Goal: Use online tool/utility: Utilize a website feature to perform a specific function

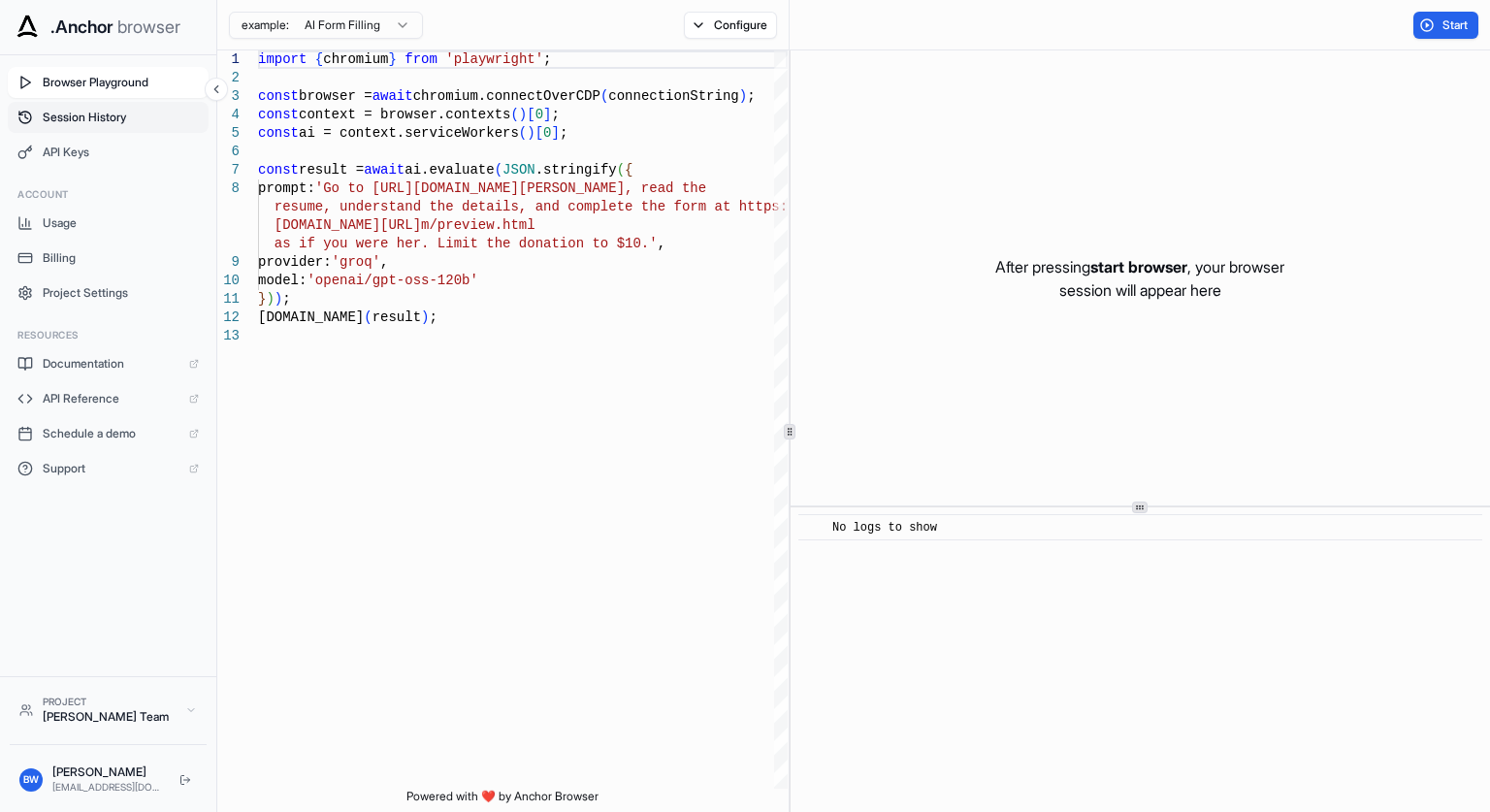
click at [103, 124] on span "Session History" at bounding box center [121, 118] width 156 height 16
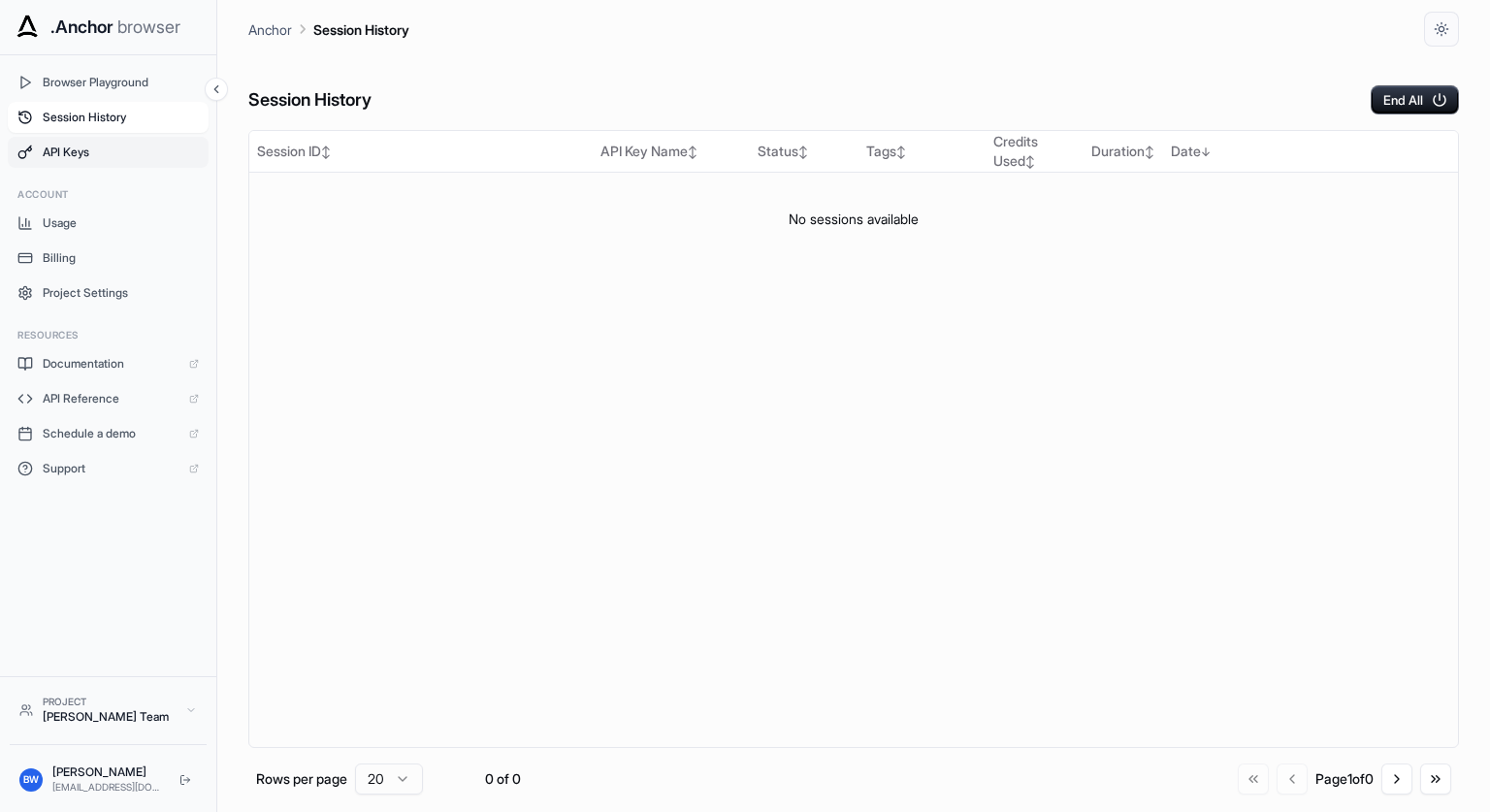
click at [106, 146] on span "API Keys" at bounding box center [121, 152] width 156 height 16
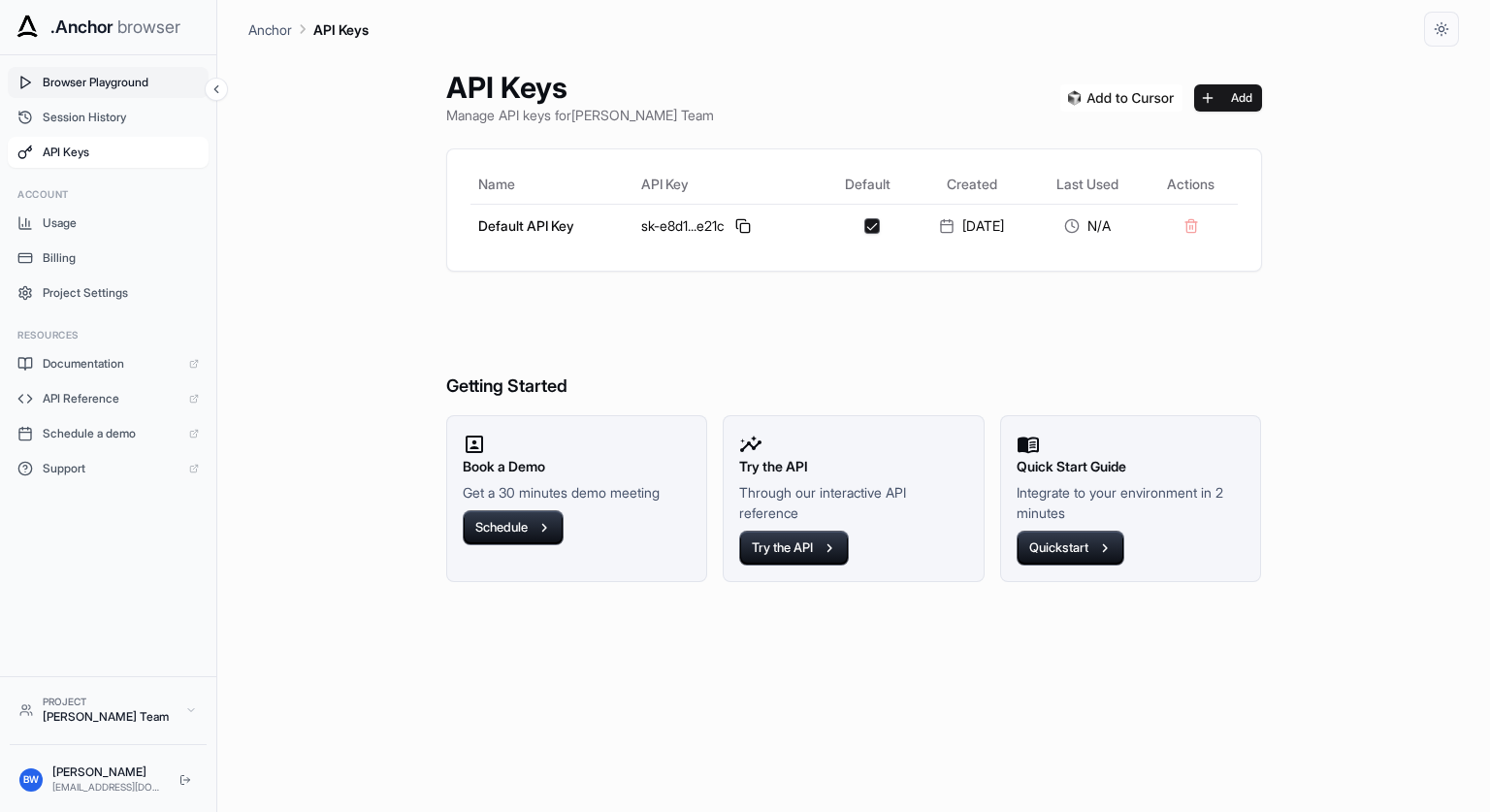
click at [124, 84] on span "Browser Playground" at bounding box center [121, 83] width 156 height 16
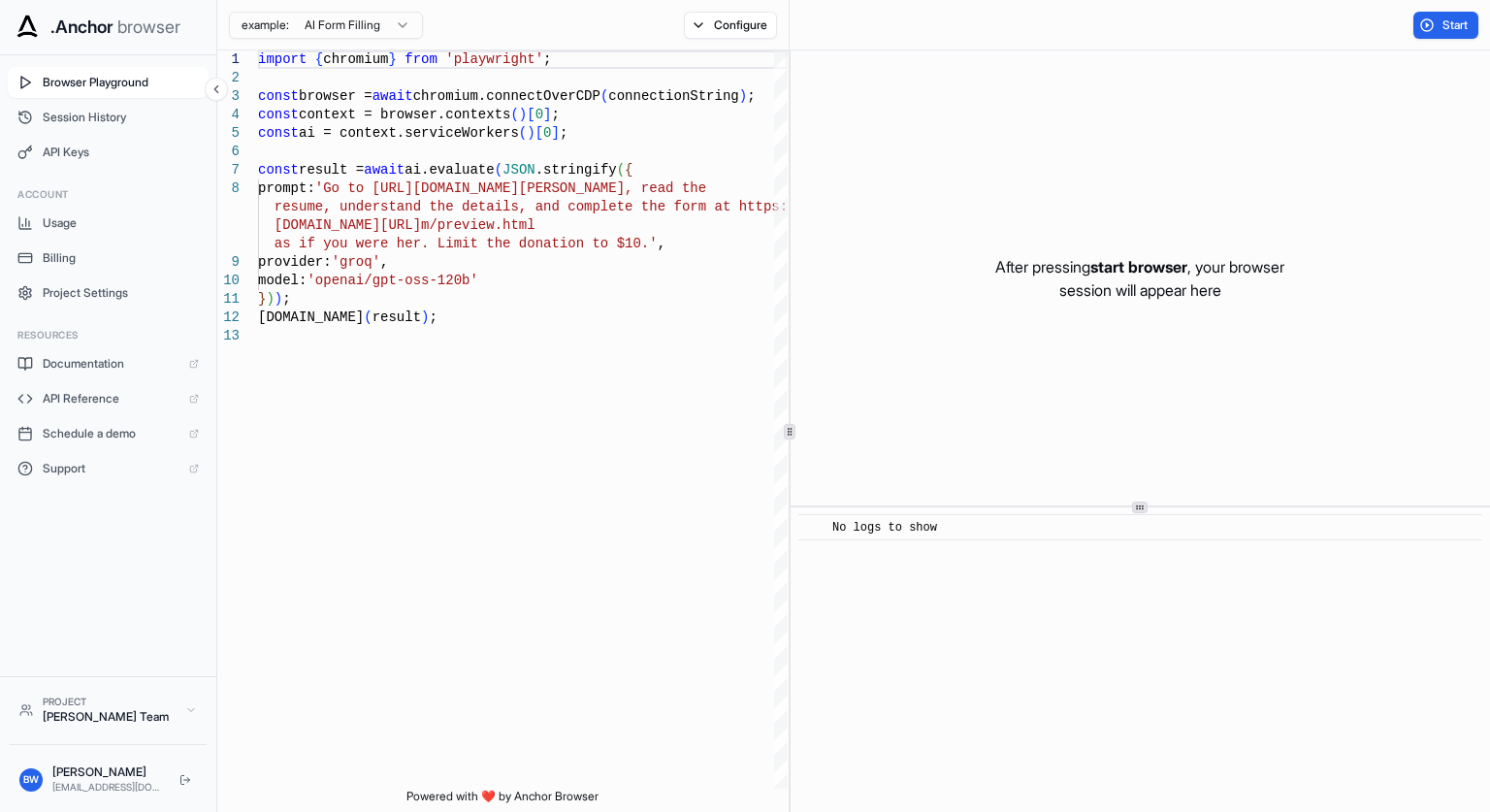
click at [360, 28] on html ".Anchor browser Browser Playground Session History API Keys Account Usage Billi…" at bounding box center [745, 406] width 1490 height 812
click at [499, 22] on html ".Anchor browser Browser Playground Session History API Keys Account Usage Billi…" at bounding box center [745, 406] width 1490 height 812
click at [716, 13] on button "Configure" at bounding box center [730, 25] width 94 height 27
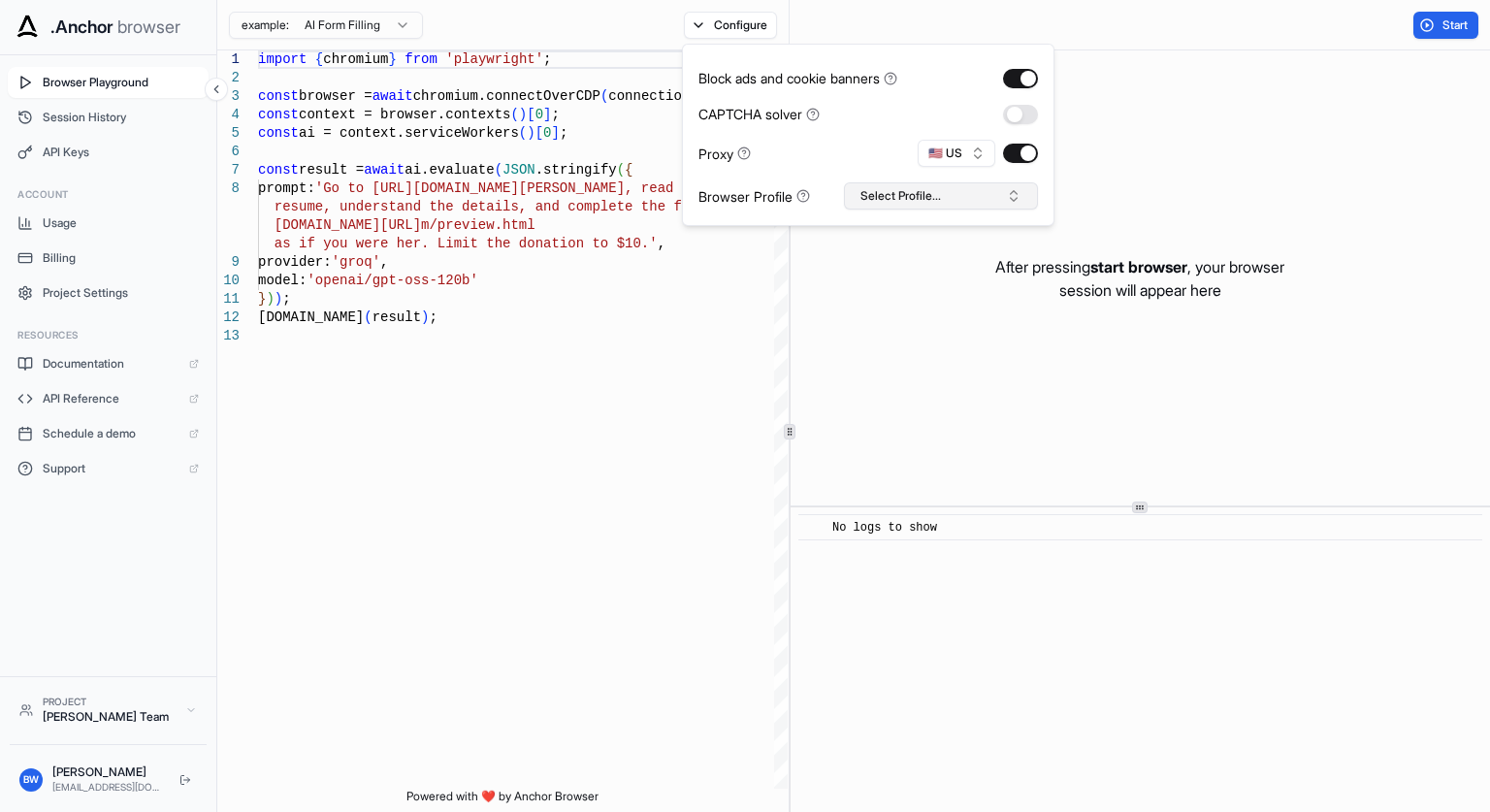
click at [924, 190] on button "Select Profile..." at bounding box center [941, 196] width 194 height 27
type input "*"
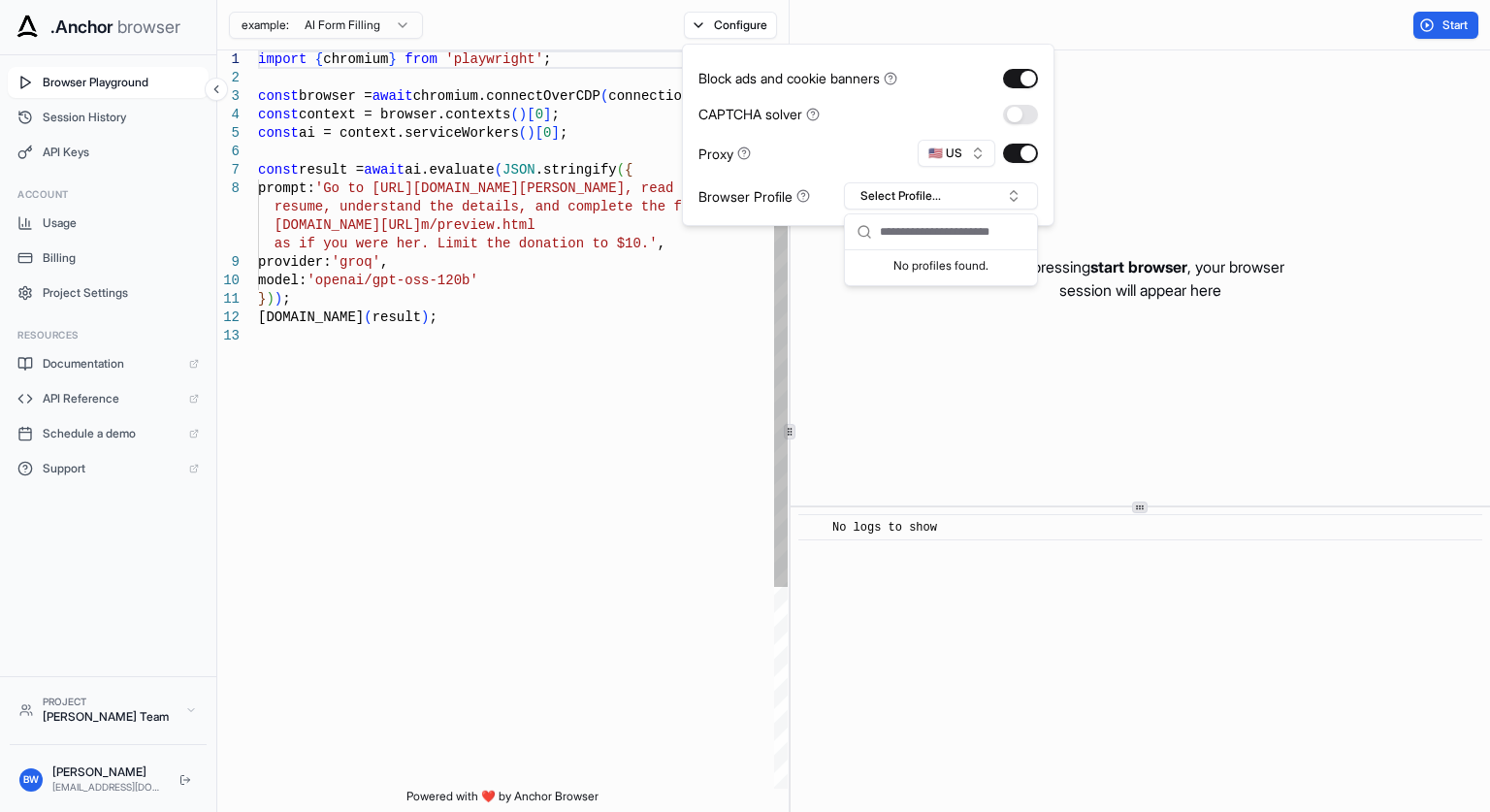
type textarea "**********"
click at [724, 364] on div "import { chromium } from 'playwright' ; const browser = await chromium.connectO…" at bounding box center [523, 558] width 530 height 1015
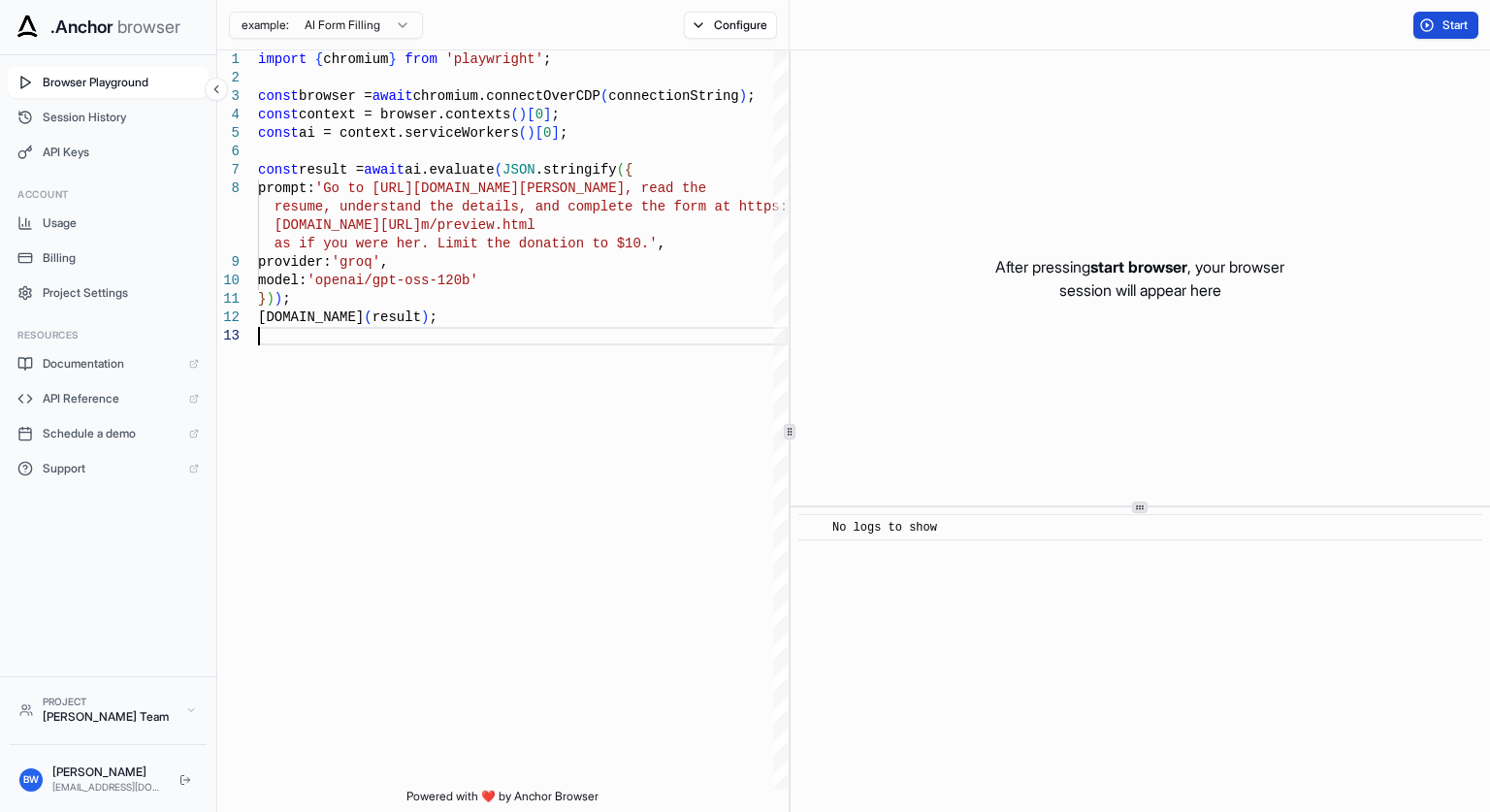
click at [1438, 25] on button "Start" at bounding box center [1445, 25] width 65 height 27
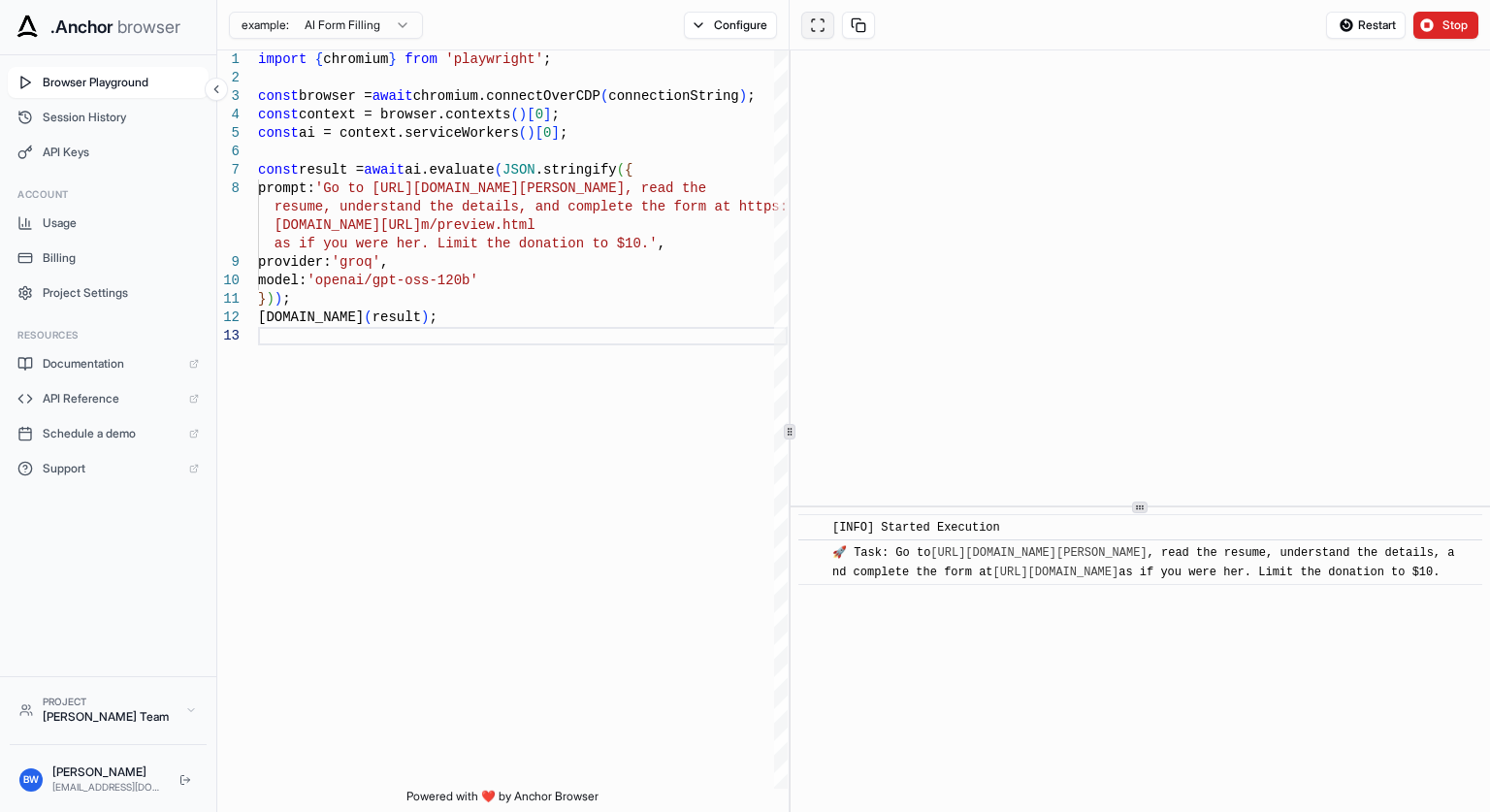
click at [829, 38] on button at bounding box center [818, 25] width 33 height 27
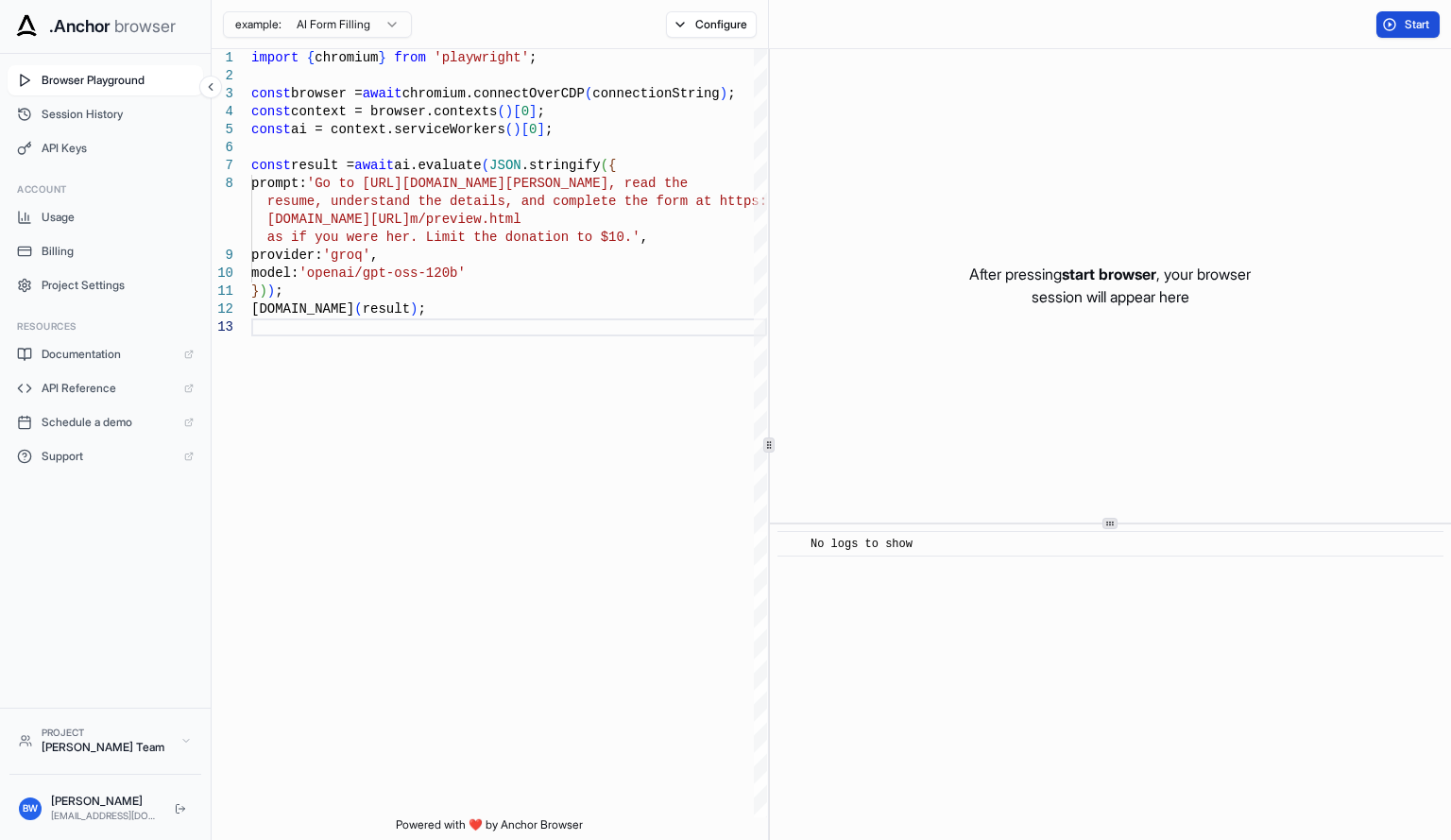
click at [1414, 18] on span "Start" at bounding box center [1418, 25] width 27 height 15
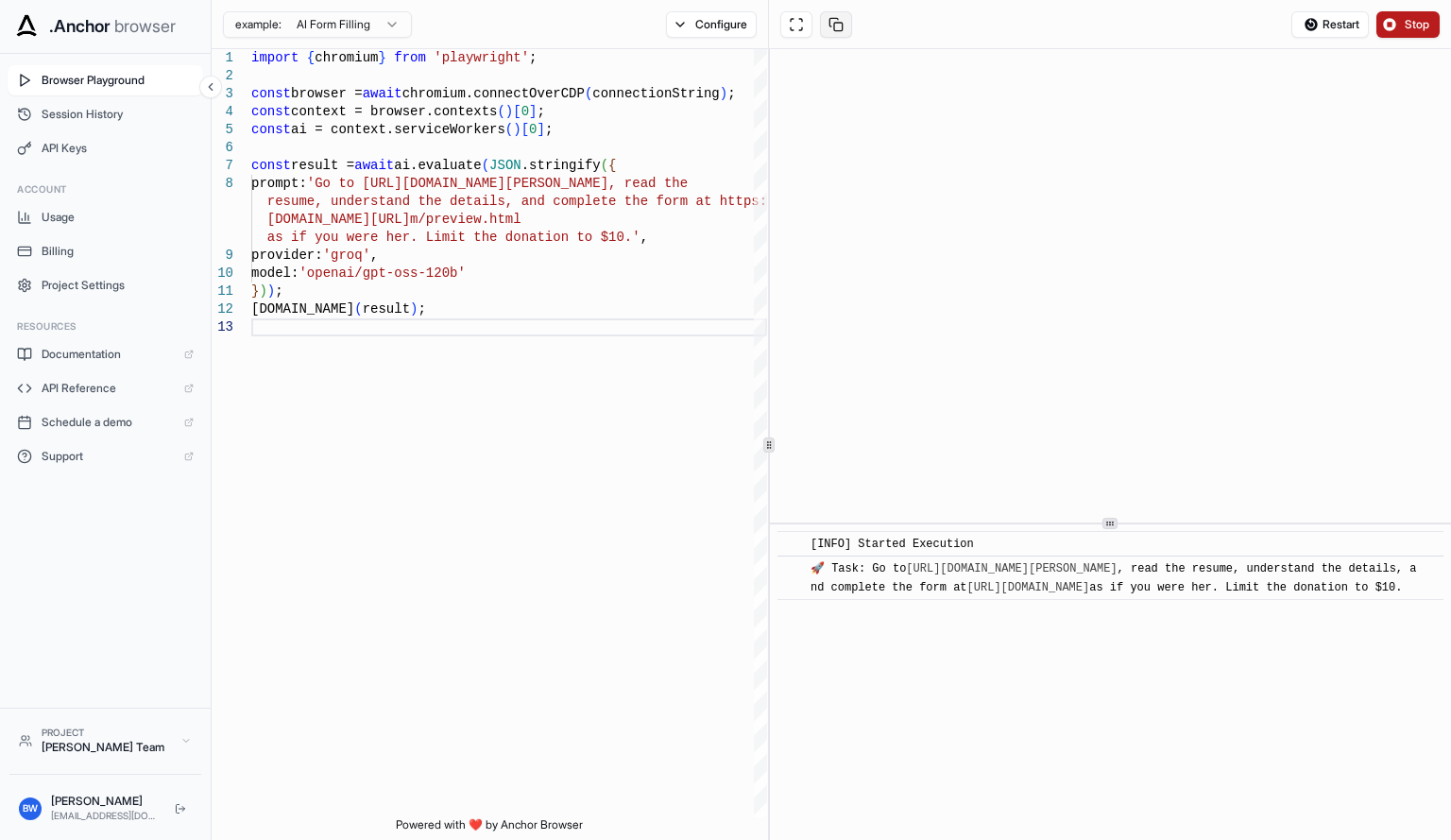
click at [842, 32] on button at bounding box center [836, 25] width 32 height 27
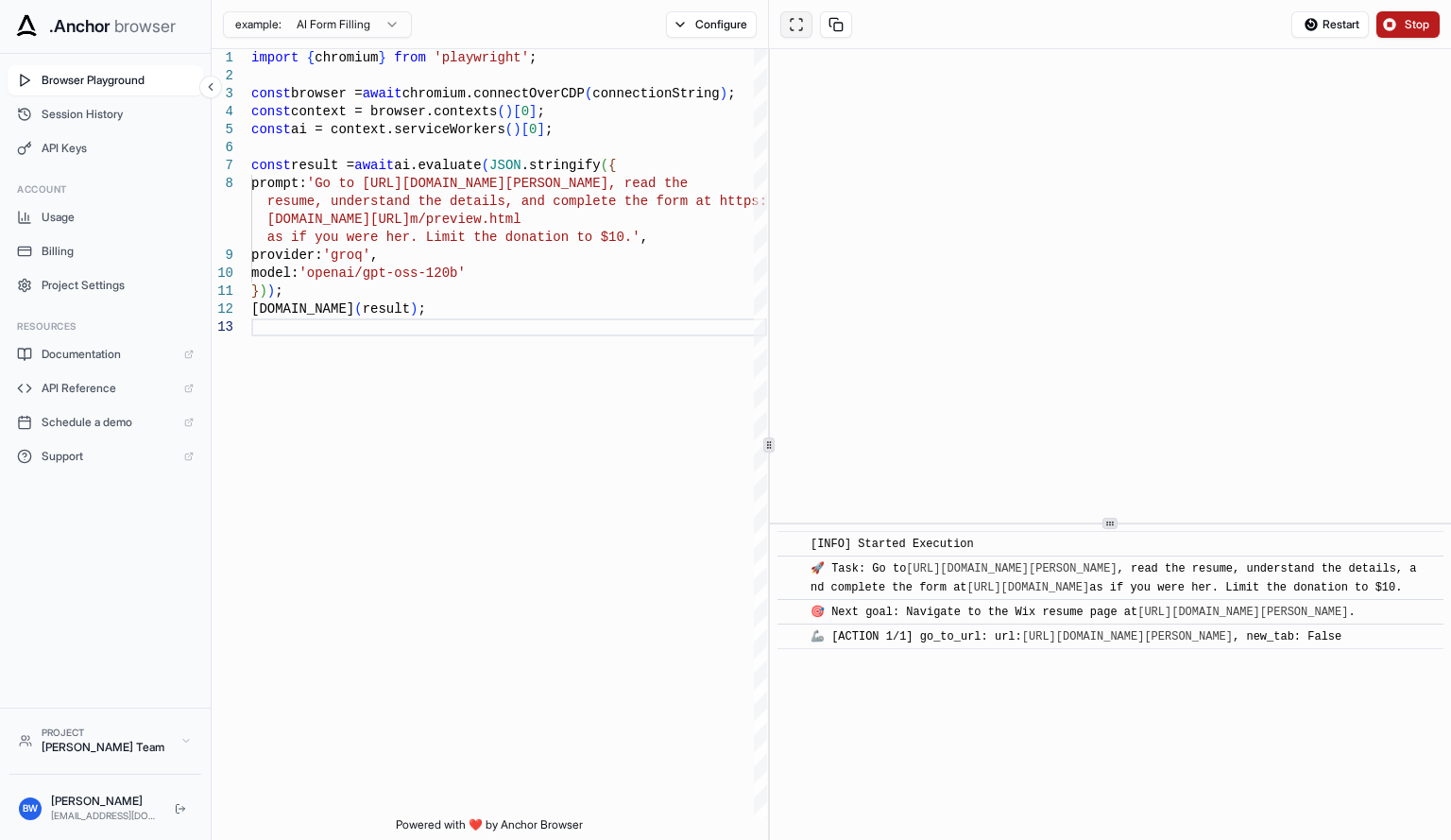
click at [798, 29] on button at bounding box center [797, 25] width 32 height 27
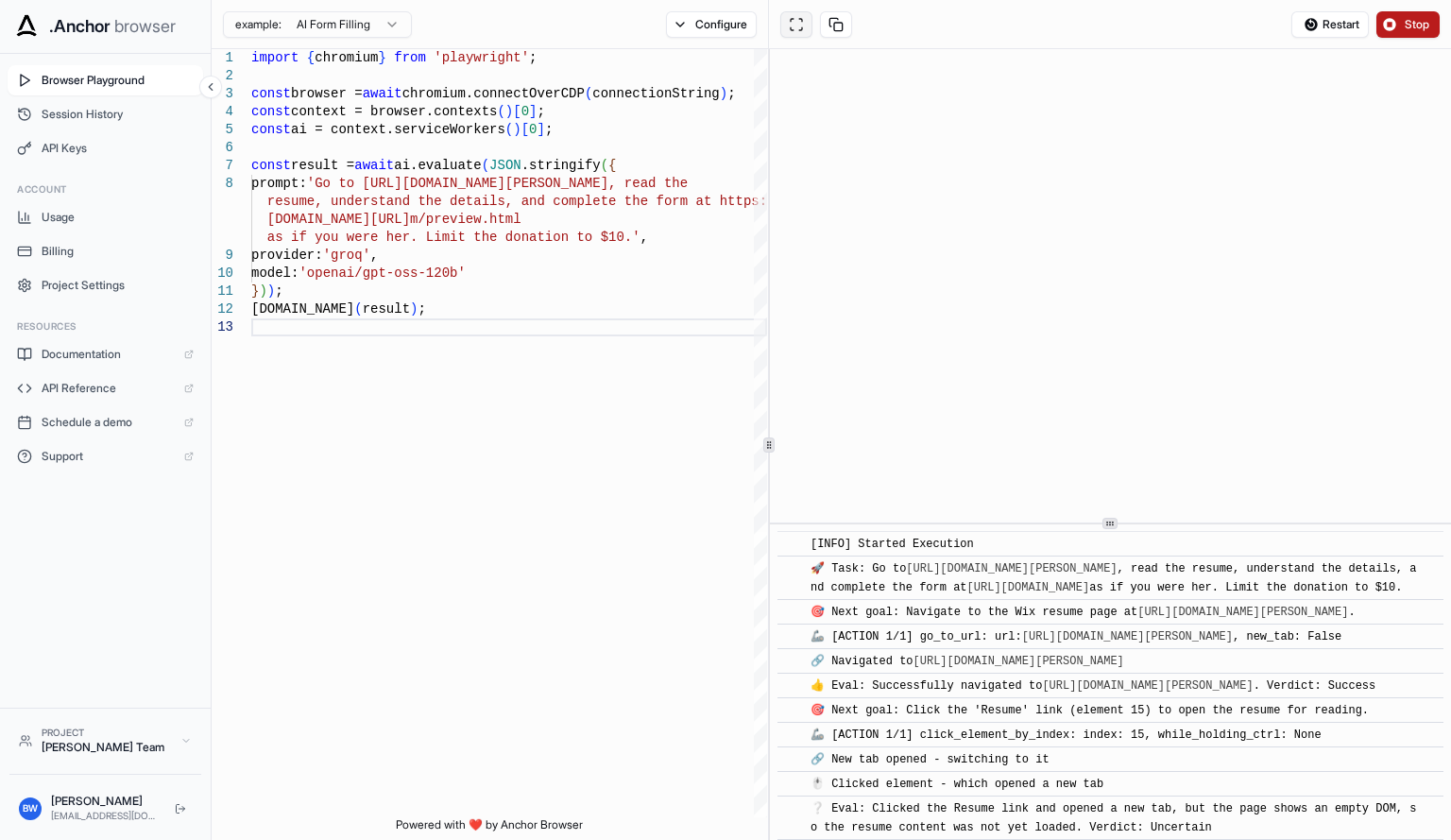
scroll to position [2941, 0]
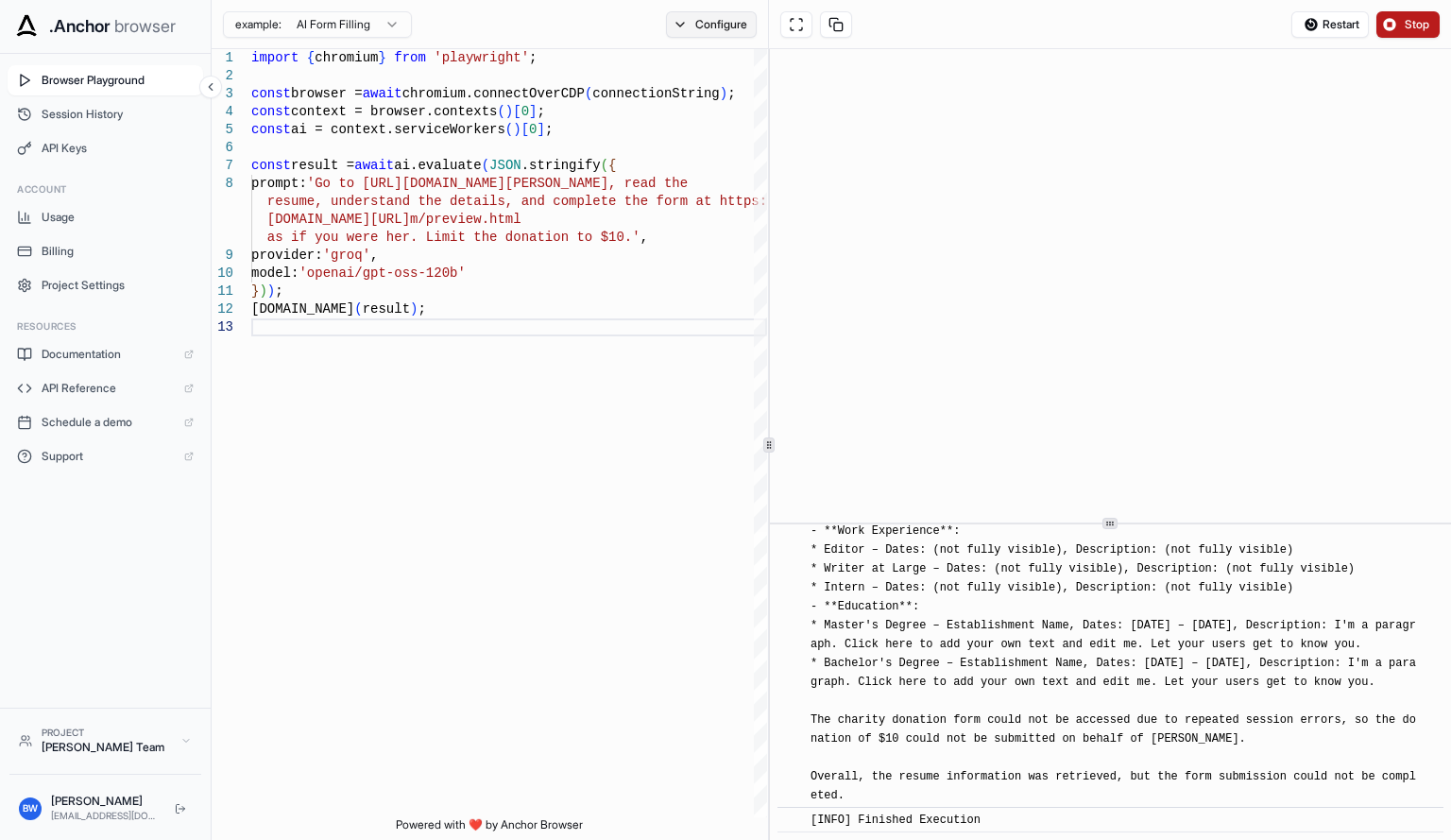
click at [700, 29] on button "Configure" at bounding box center [711, 25] width 92 height 27
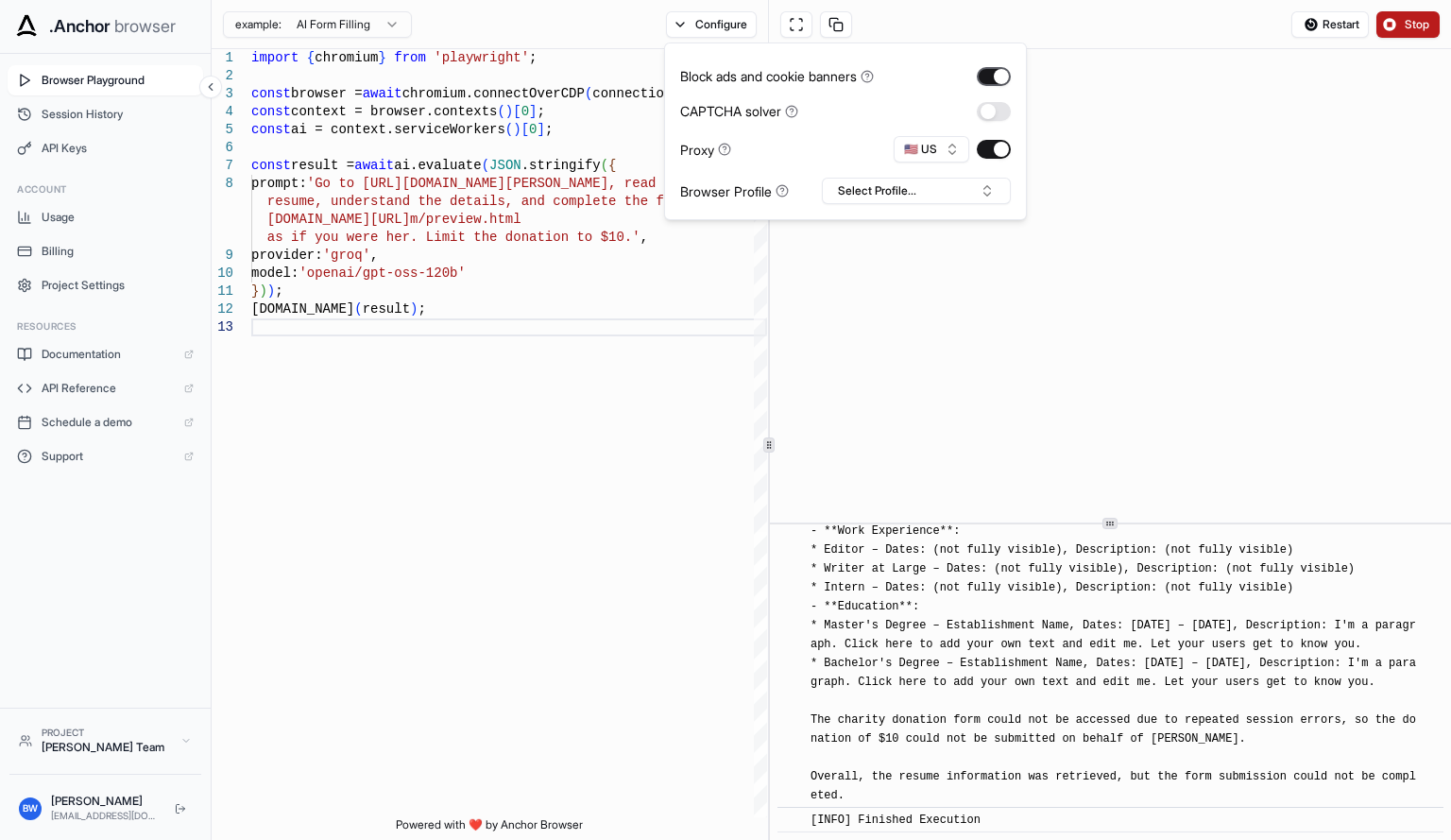
click at [985, 79] on button "button" at bounding box center [994, 77] width 34 height 19
click at [898, 186] on button "Select Profile..." at bounding box center [916, 191] width 189 height 27
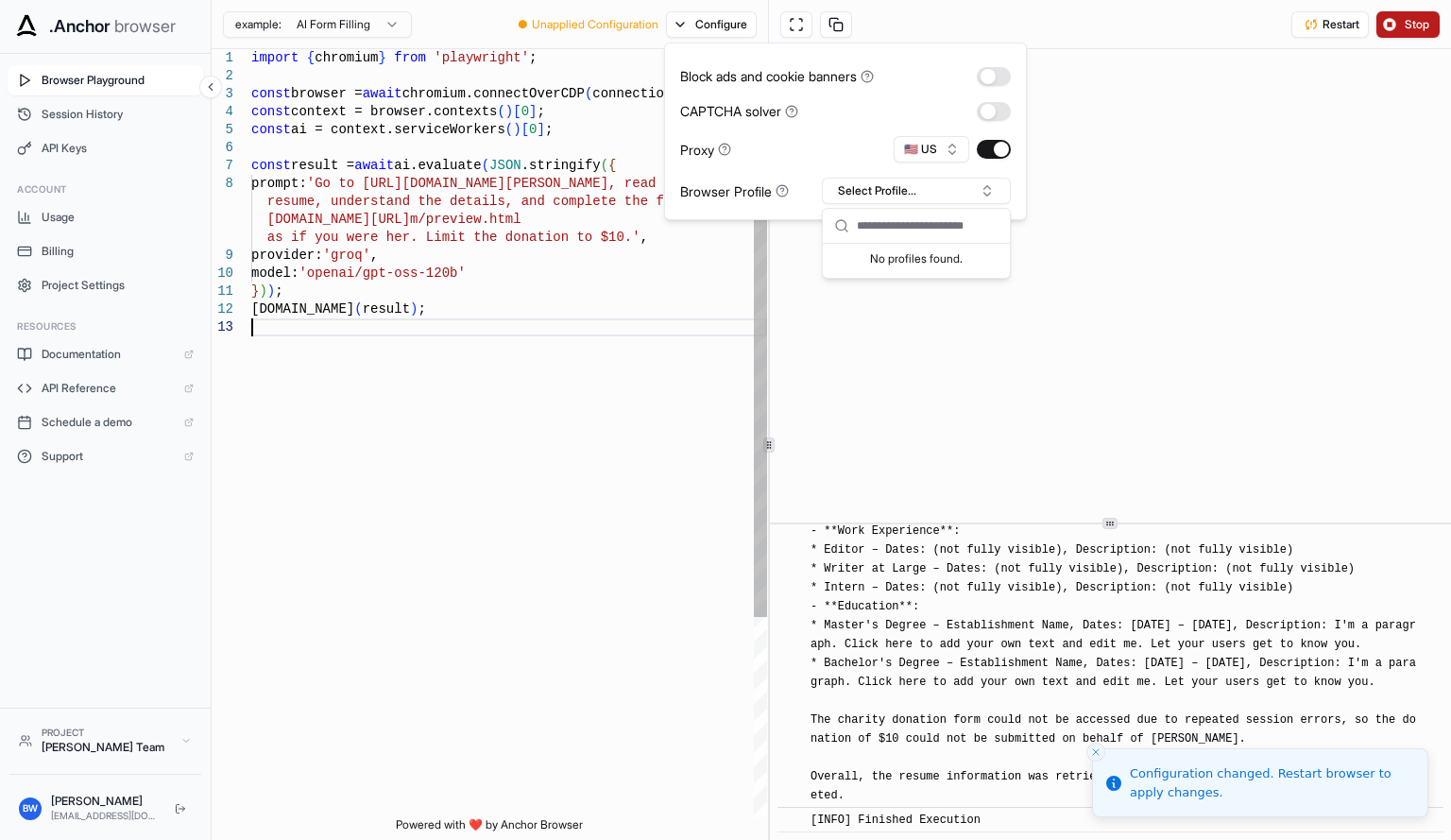
scroll to position [0, 0]
click at [516, 383] on div "import { chromium } from 'playwright' ; const browser = await chromium.connectO…" at bounding box center [509, 568] width 516 height 1037
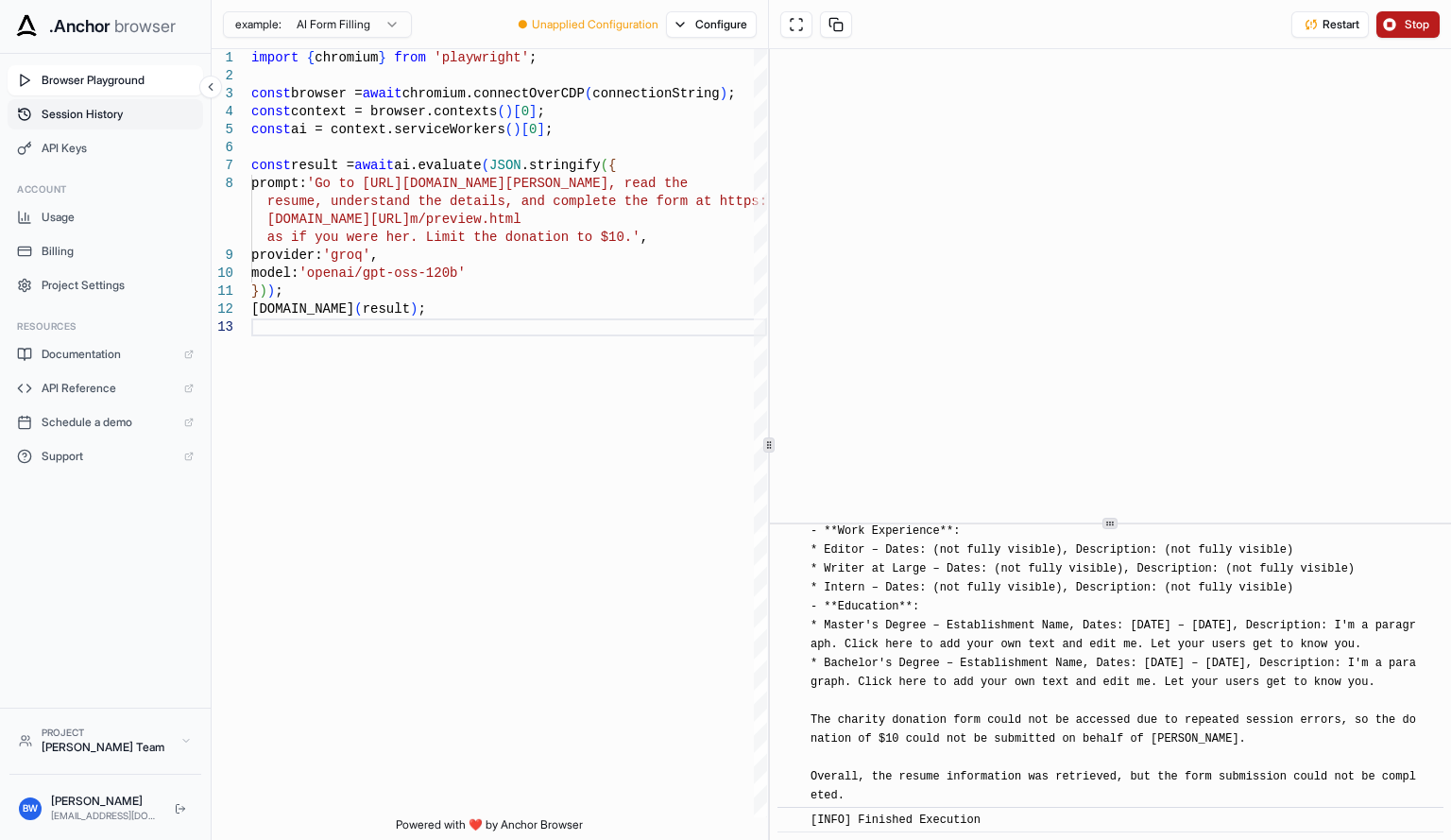
click at [123, 116] on span "Session History" at bounding box center [118, 115] width 152 height 15
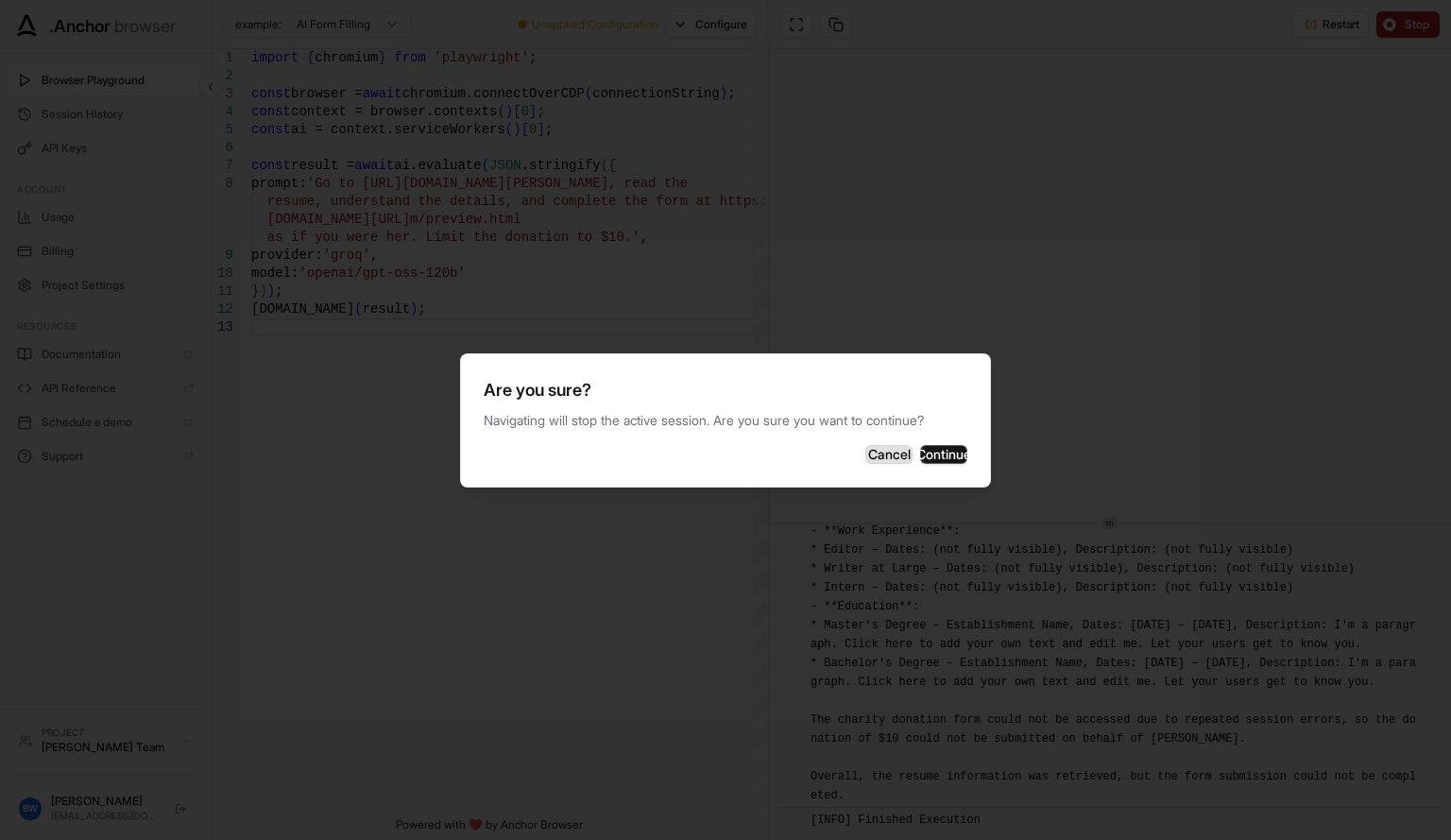
click at [865, 458] on button "Cancel" at bounding box center [889, 454] width 47 height 19
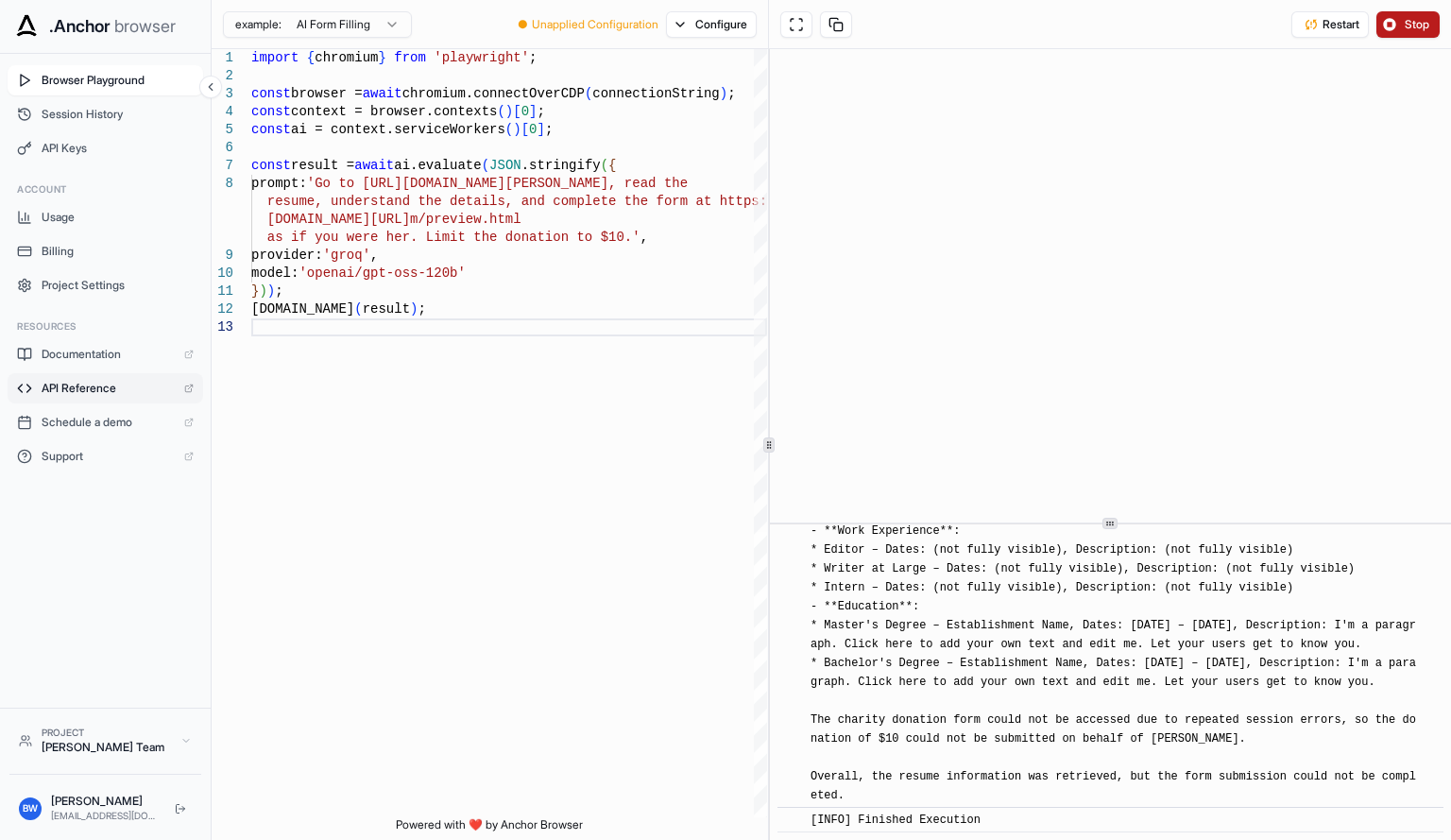
click at [93, 393] on span "API Reference" at bounding box center [108, 388] width 133 height 15
click at [693, 21] on button "Configure" at bounding box center [711, 25] width 92 height 27
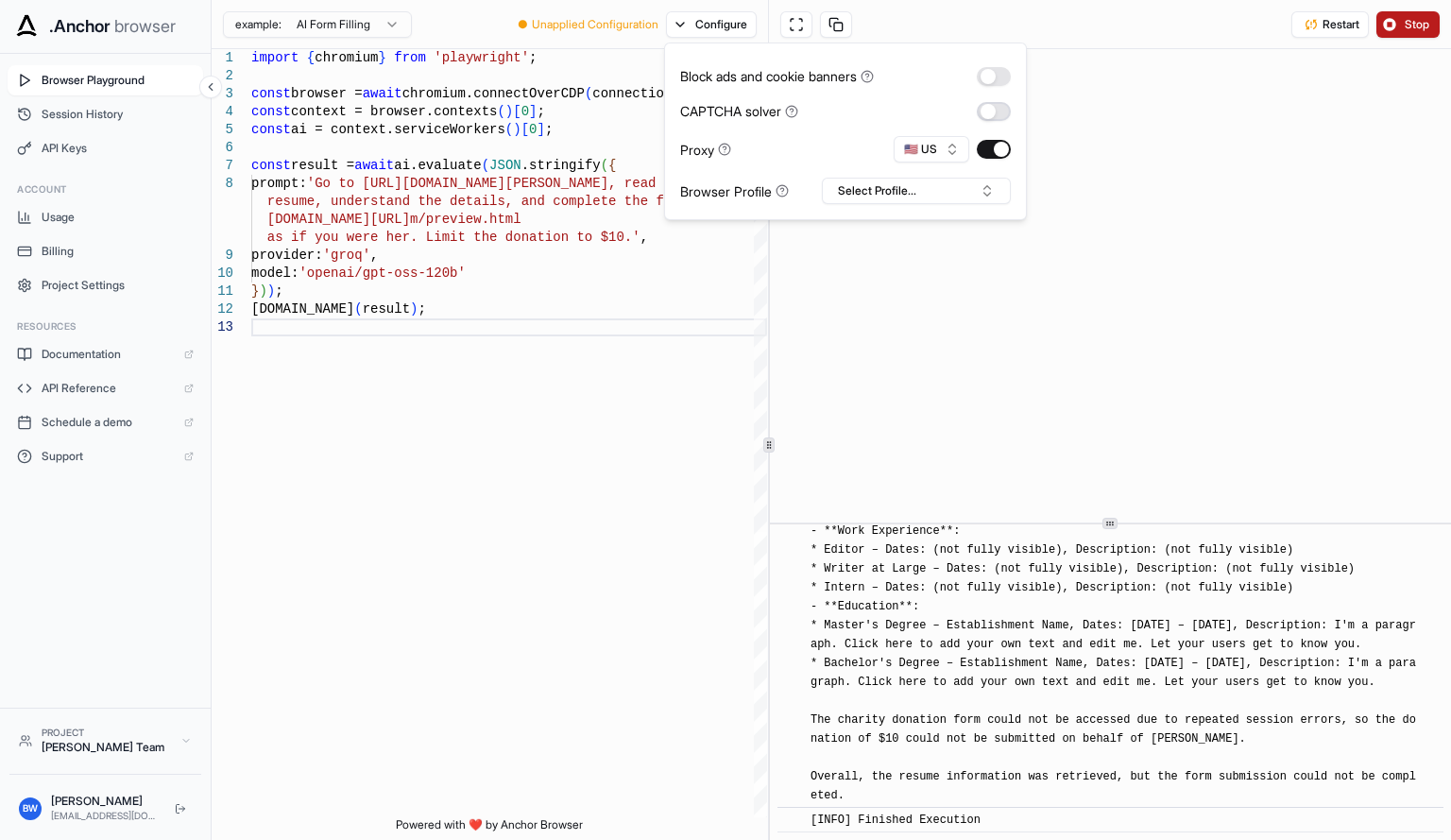
click at [996, 105] on button "button" at bounding box center [994, 112] width 34 height 19
click at [865, 196] on button "Select Profile..." at bounding box center [916, 191] width 189 height 27
type input "**********"
click at [903, 282] on button "Create "https://api.anchorbrowser.io/v1/profiles"" at bounding box center [916, 291] width 172 height 34
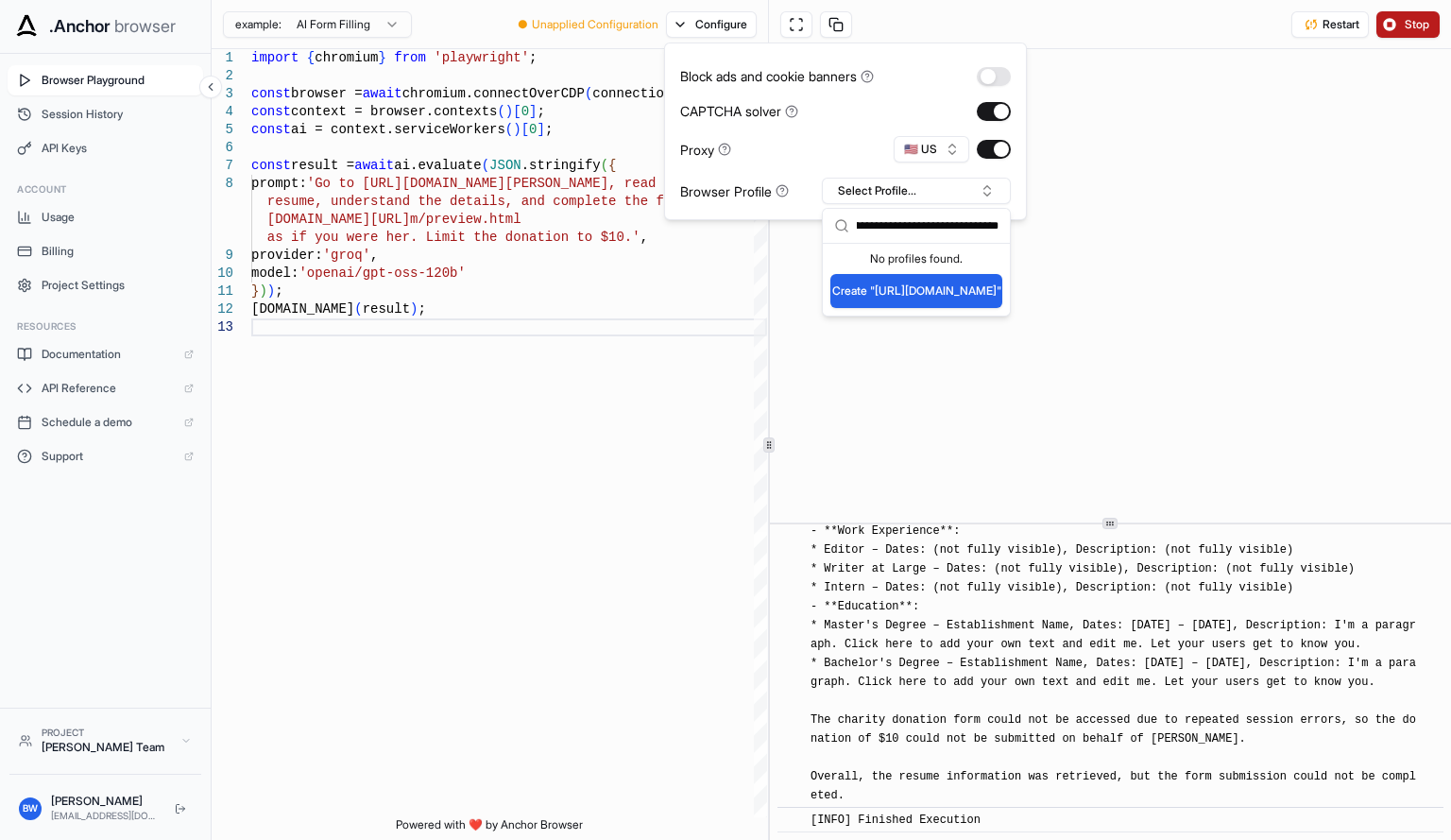
scroll to position [0, 0]
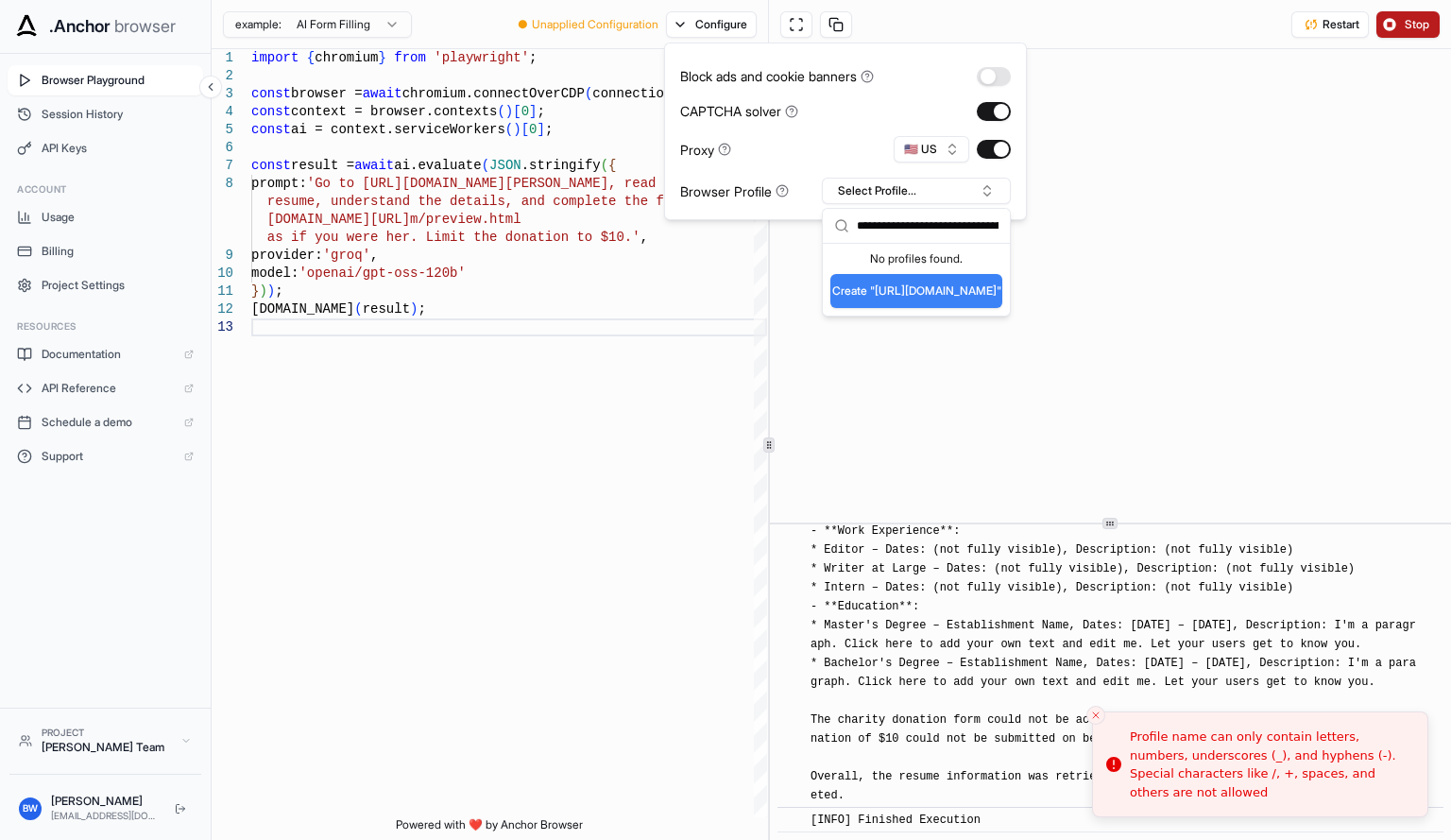
click at [921, 228] on input "**********" at bounding box center [927, 226] width 141 height 34
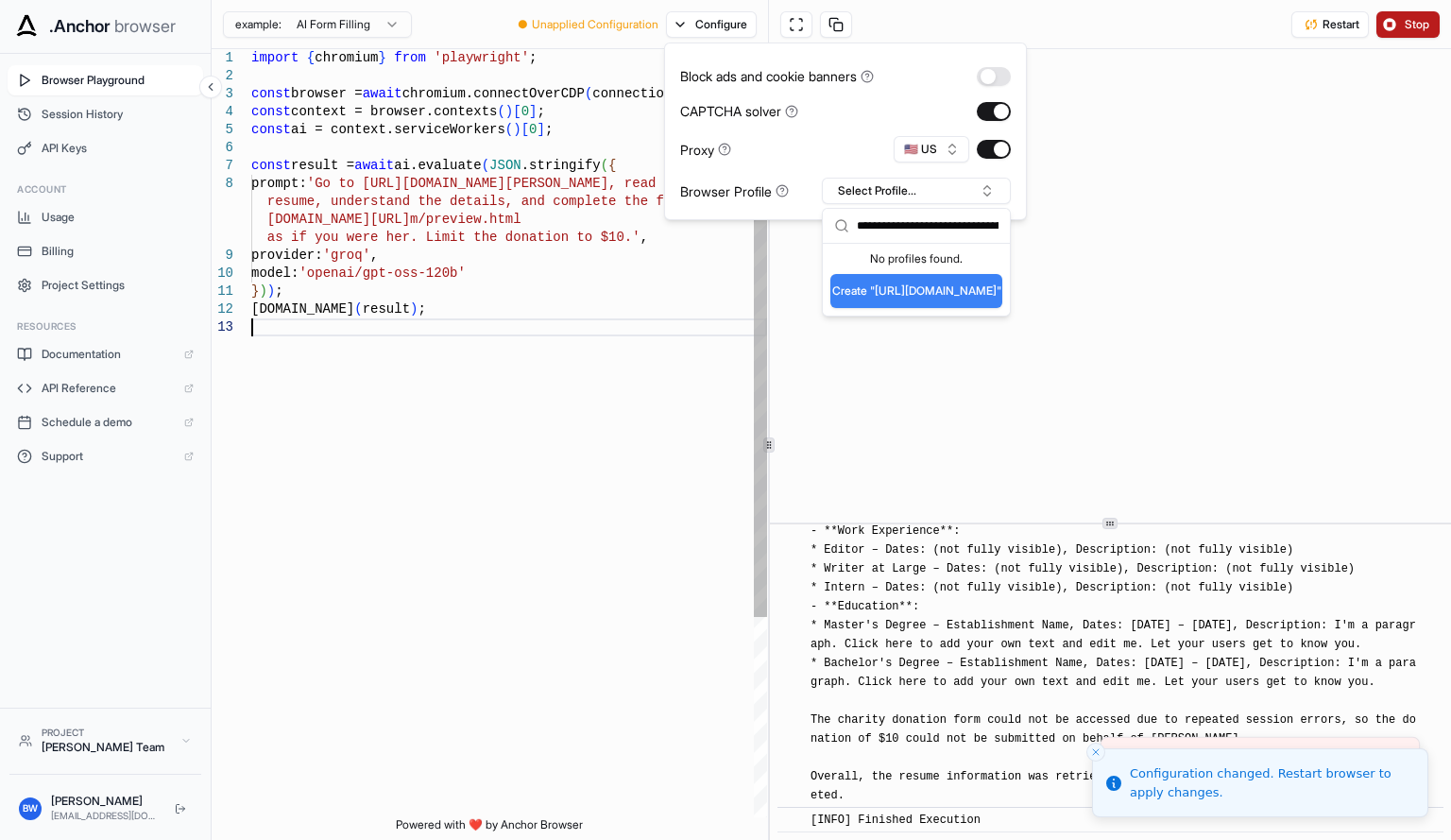
click at [681, 431] on div "import { chromium } from 'playwright' ; const browser = await chromium.connectO…" at bounding box center [509, 568] width 516 height 1037
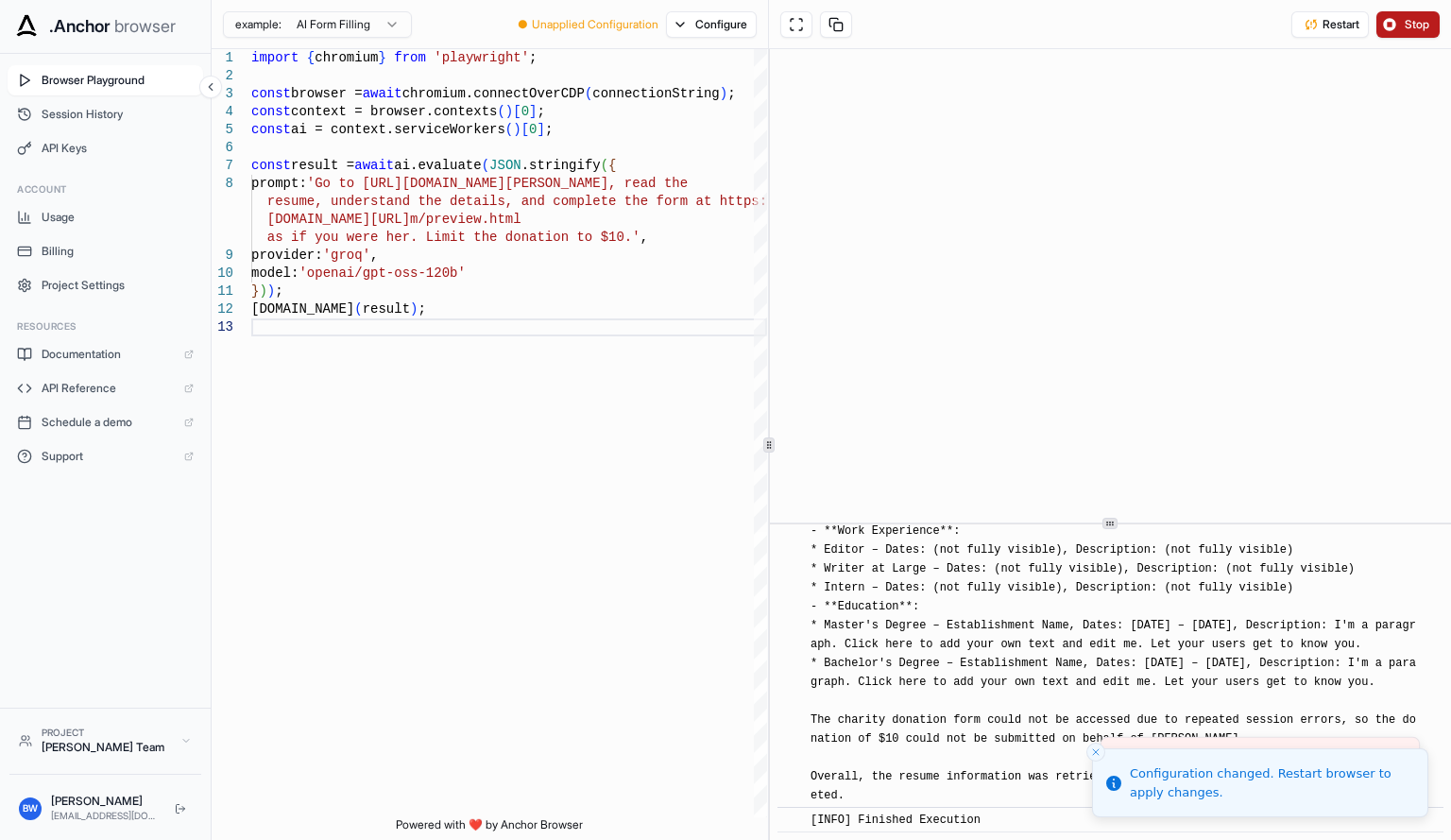
click at [731, 44] on div "example: AI Form Filling ● Unapplied Configuration Configure" at bounding box center [490, 25] width 558 height 49
click at [699, 28] on button "Configure" at bounding box center [711, 25] width 92 height 27
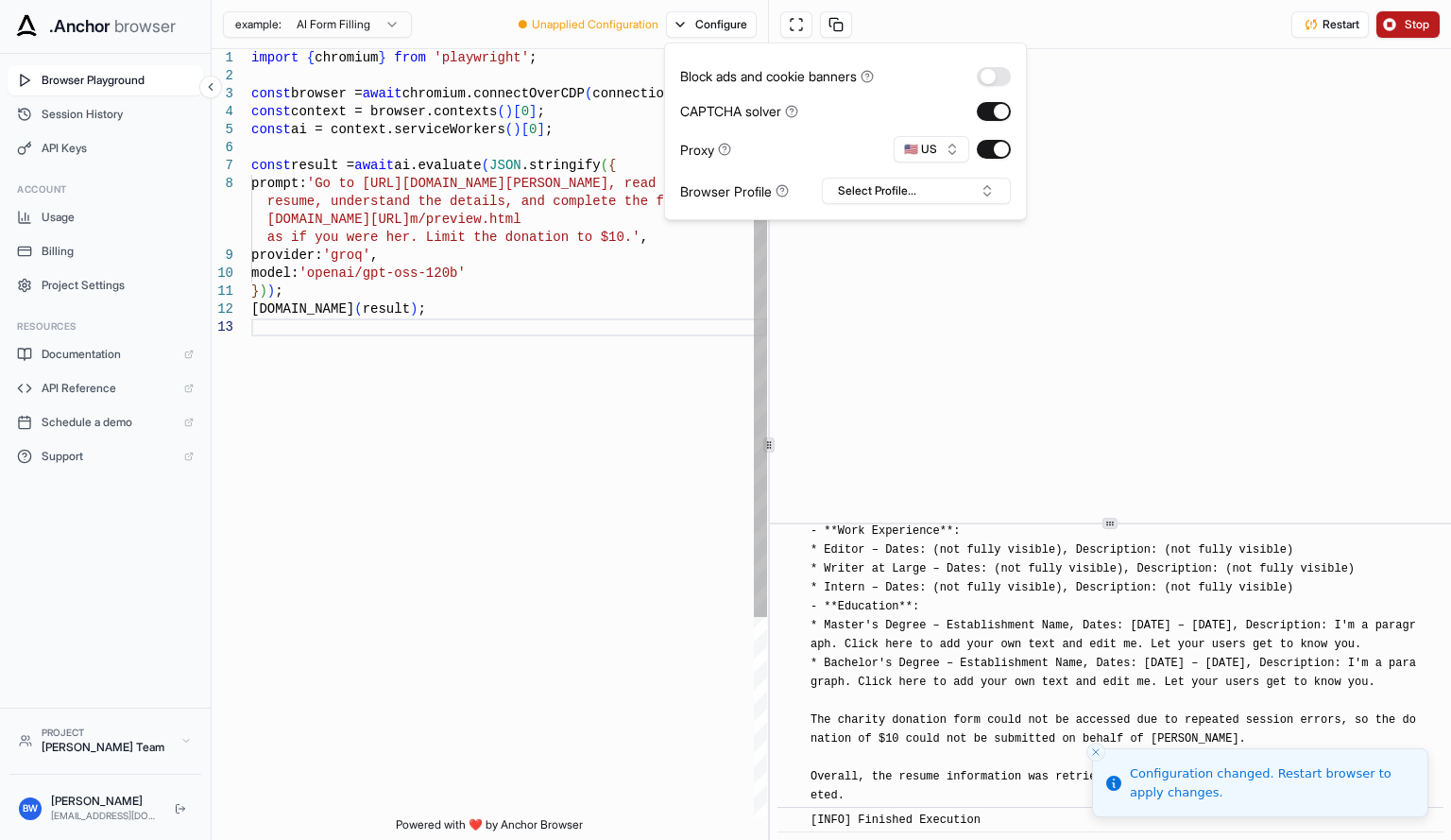
click at [694, 327] on div "import { chromium } from 'playwright' ; const browser = await chromium.connectO…" at bounding box center [509, 568] width 516 height 1037
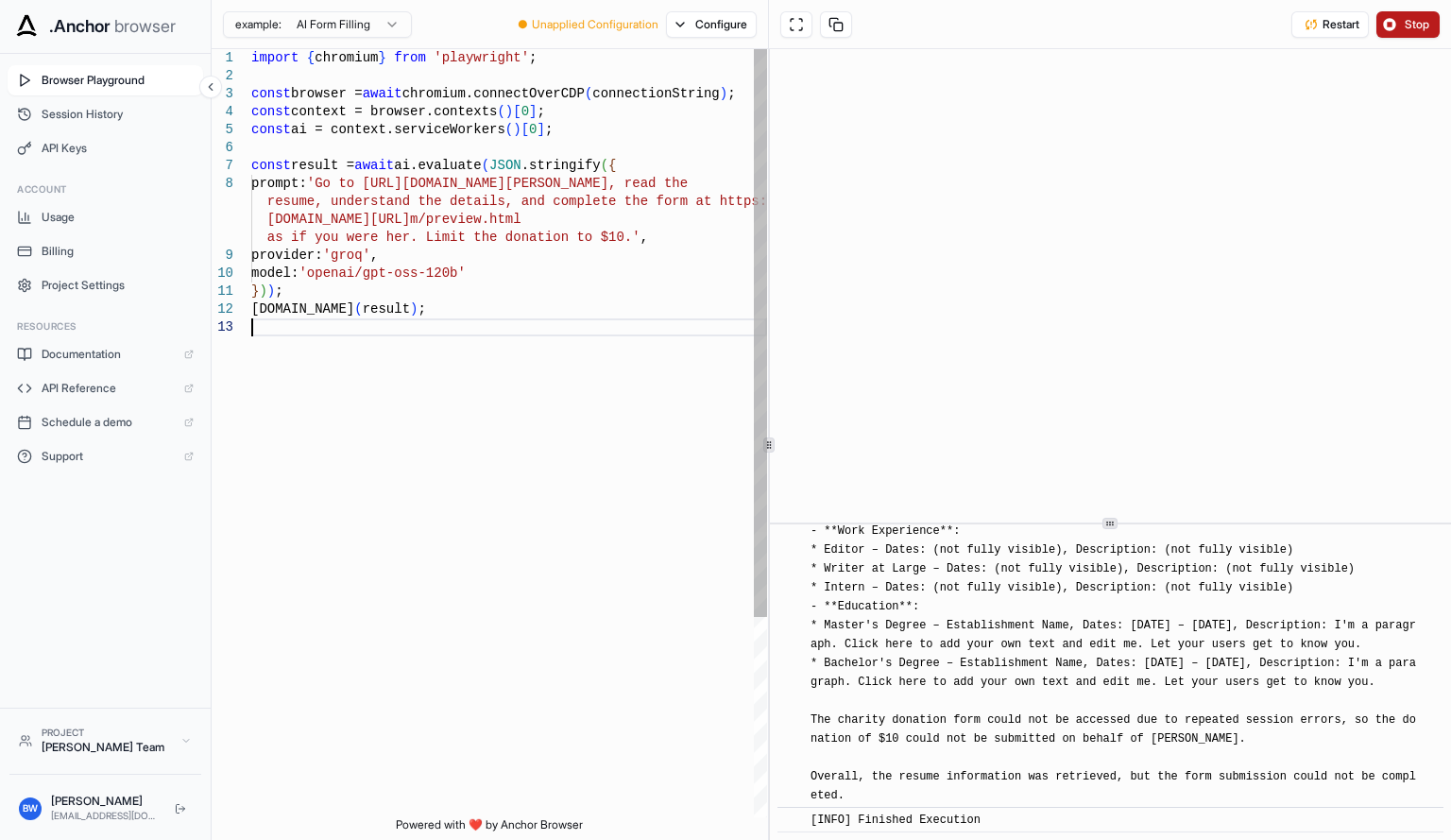
click at [634, 472] on div "import { chromium } from 'playwright' ; const browser = await chromium.connectO…" at bounding box center [509, 568] width 516 height 1037
click at [1384, 28] on button "Stop" at bounding box center [1407, 25] width 64 height 27
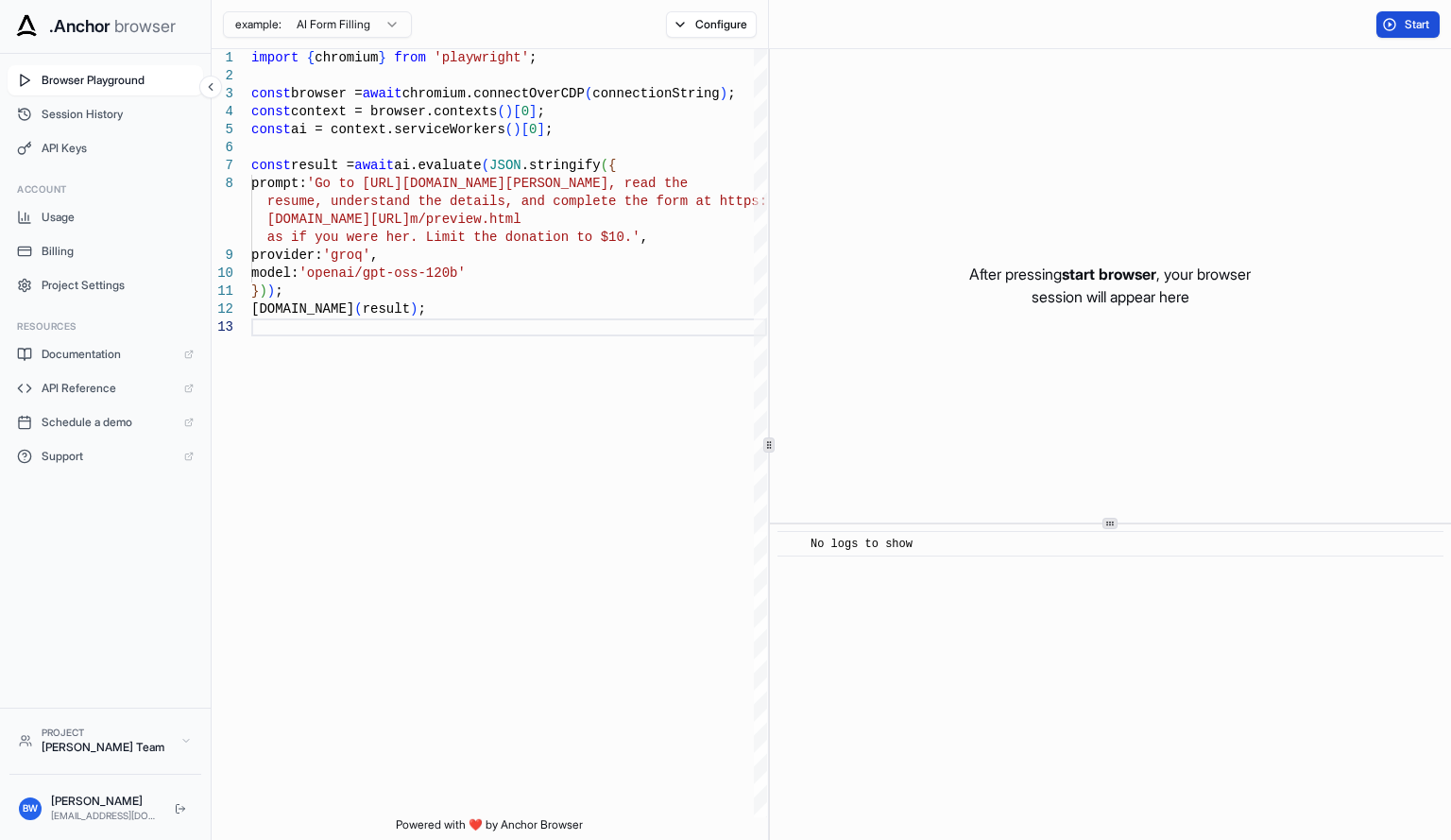
click at [1410, 22] on span "Start" at bounding box center [1418, 25] width 27 height 15
click at [801, 37] on button at bounding box center [797, 25] width 32 height 27
